Goal: Information Seeking & Learning: Check status

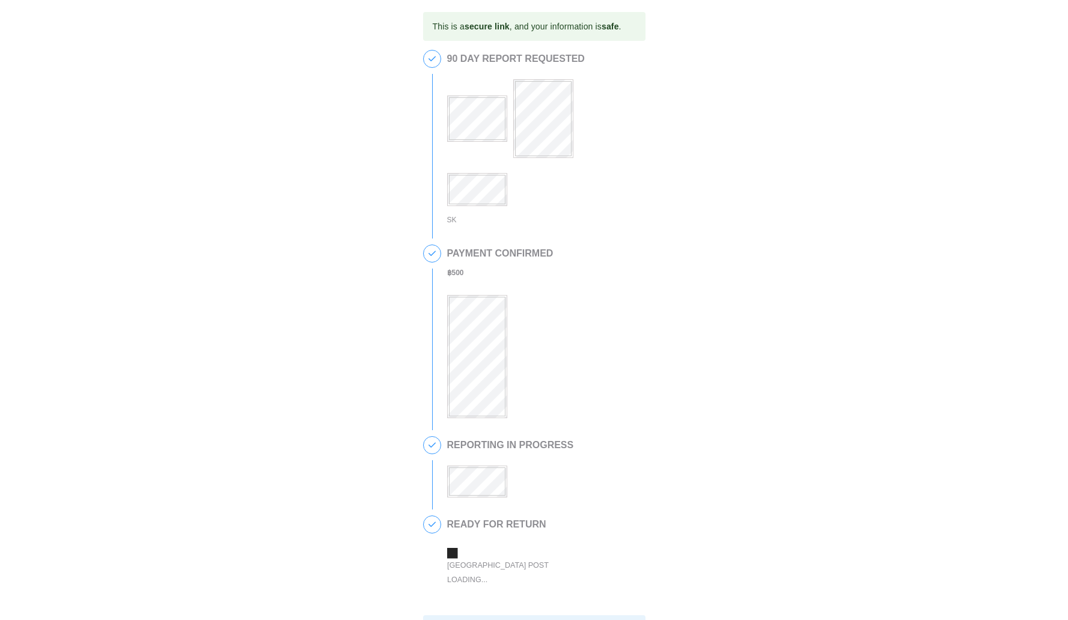
scroll to position [198, 0]
click at [539, 159] on div at bounding box center [543, 135] width 192 height 142
